Goal: Task Accomplishment & Management: Manage account settings

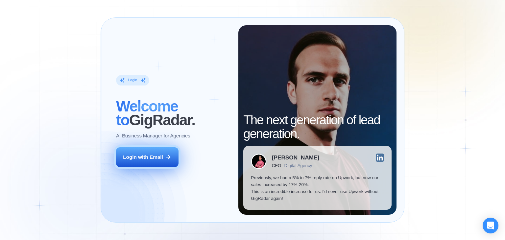
click at [150, 159] on div "Login with Email" at bounding box center [143, 157] width 40 height 7
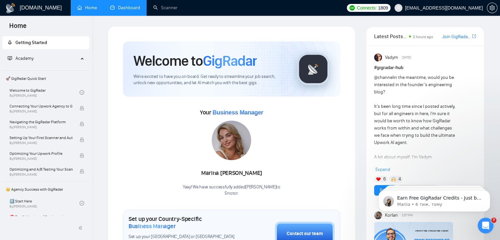
click at [126, 8] on link "Dashboard" at bounding box center [125, 8] width 30 height 6
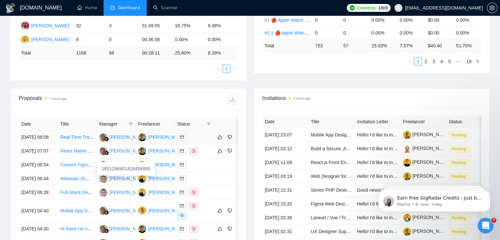
scroll to position [164, 0]
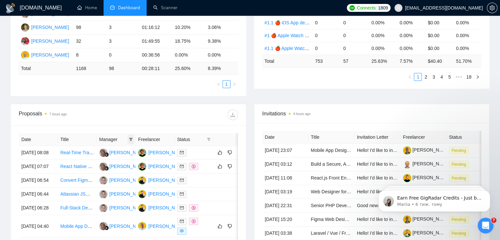
click at [132, 140] on icon "filter" at bounding box center [131, 139] width 4 height 3
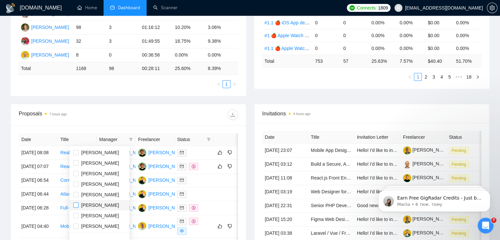
click at [78, 206] on input "checkbox" at bounding box center [75, 205] width 5 height 5
checkbox input "true"
click at [133, 107] on div "Proposals 7 hours ago" at bounding box center [128, 114] width 219 height 21
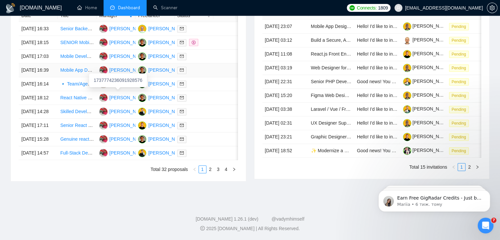
scroll to position [329, 0]
click at [210, 173] on link "2" at bounding box center [210, 169] width 7 height 7
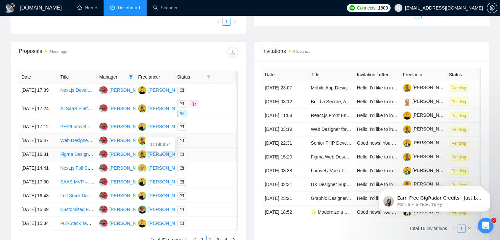
scroll to position [227, 0]
